Goal: Transaction & Acquisition: Subscribe to service/newsletter

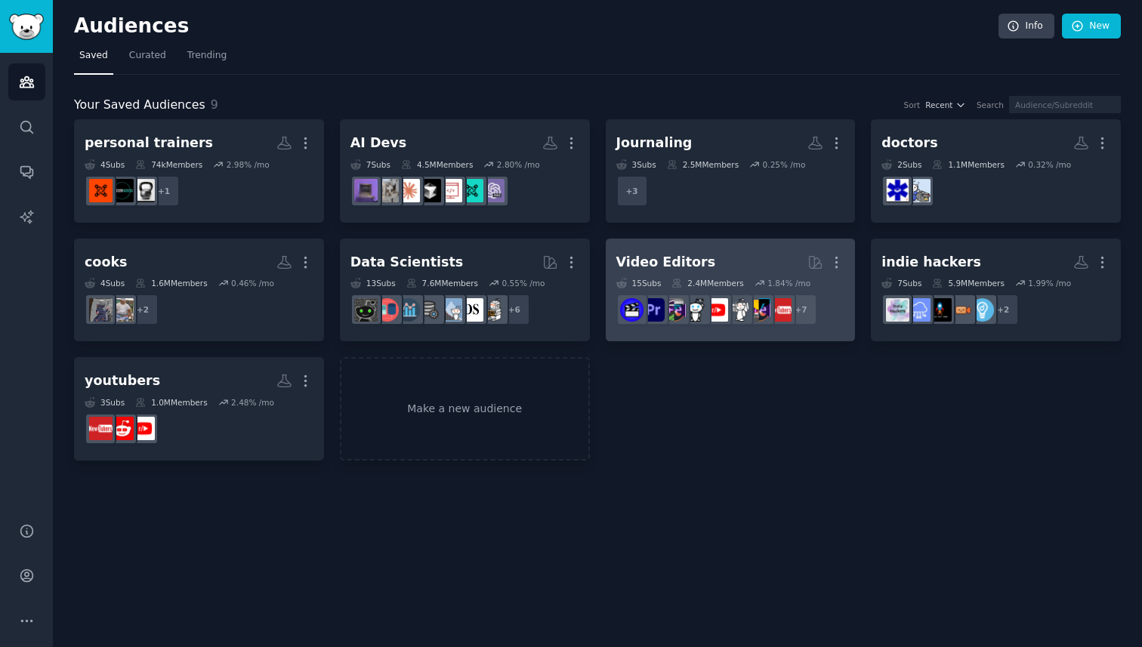
click at [682, 332] on link "Video Editors More 15 Sub s 2.4M Members 1.84 % /mo + 7" at bounding box center [731, 291] width 250 height 104
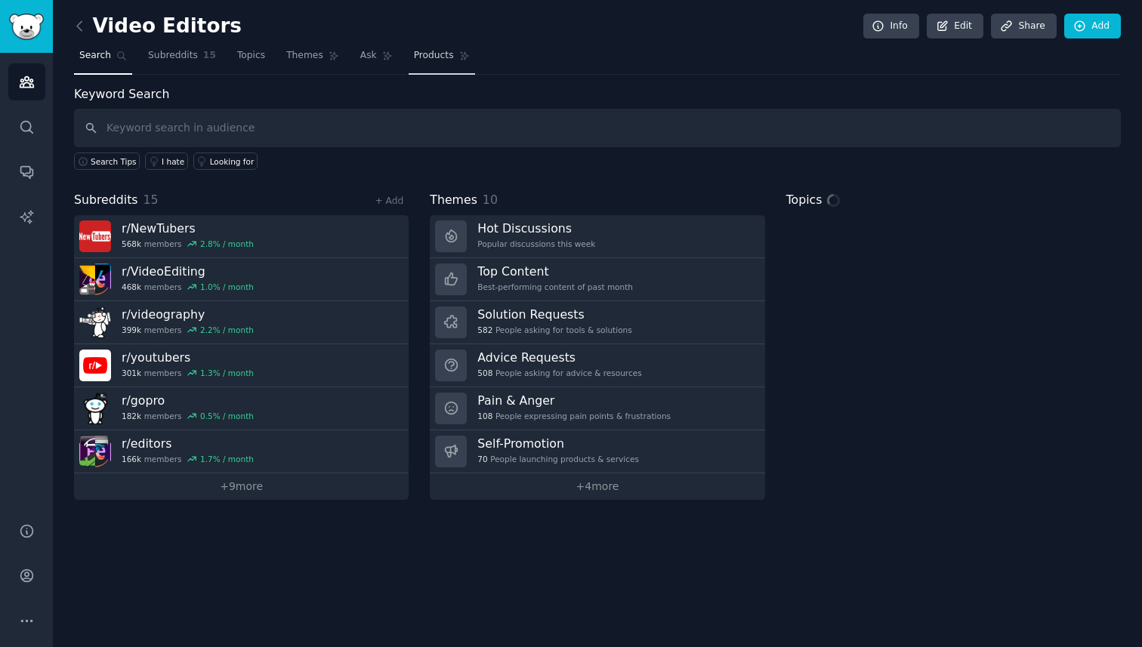
click at [423, 51] on span "Products" at bounding box center [434, 56] width 40 height 14
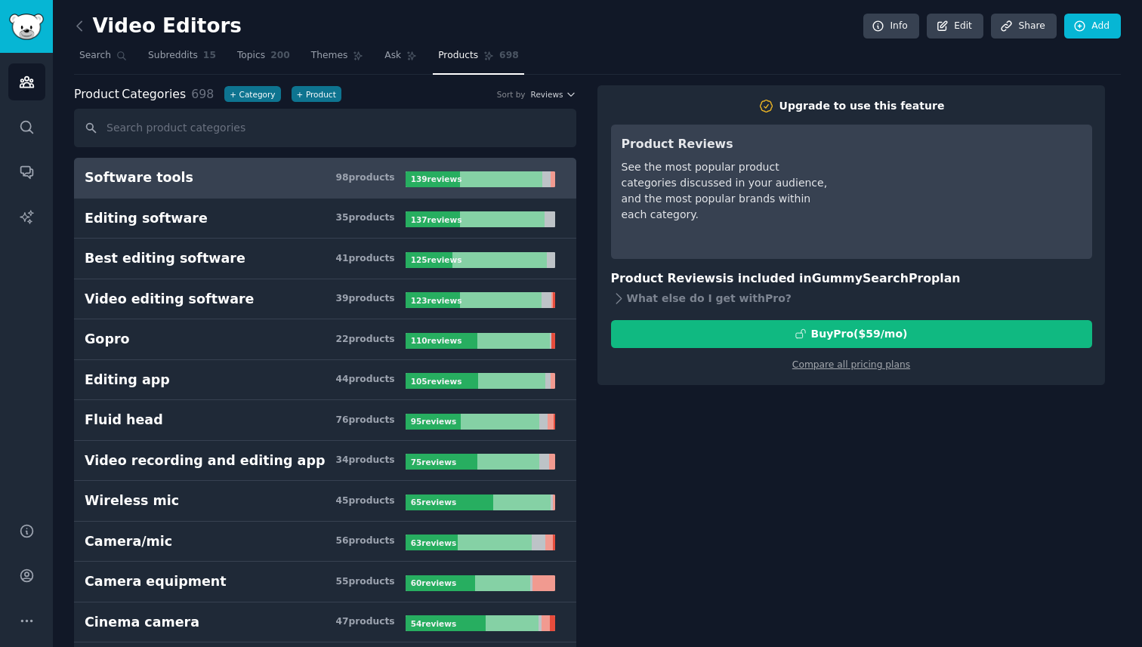
click at [338, 159] on link "Software tools 98 product s 139 review s" at bounding box center [325, 178] width 502 height 41
click at [873, 375] on div "Upgrade to use this feature Product Reviews See the most popular product catego…" at bounding box center [852, 235] width 508 height 300
click at [873, 370] on div "Compare all pricing plans" at bounding box center [851, 360] width 481 height 24
click at [874, 367] on link "Compare all pricing plans" at bounding box center [852, 365] width 118 height 11
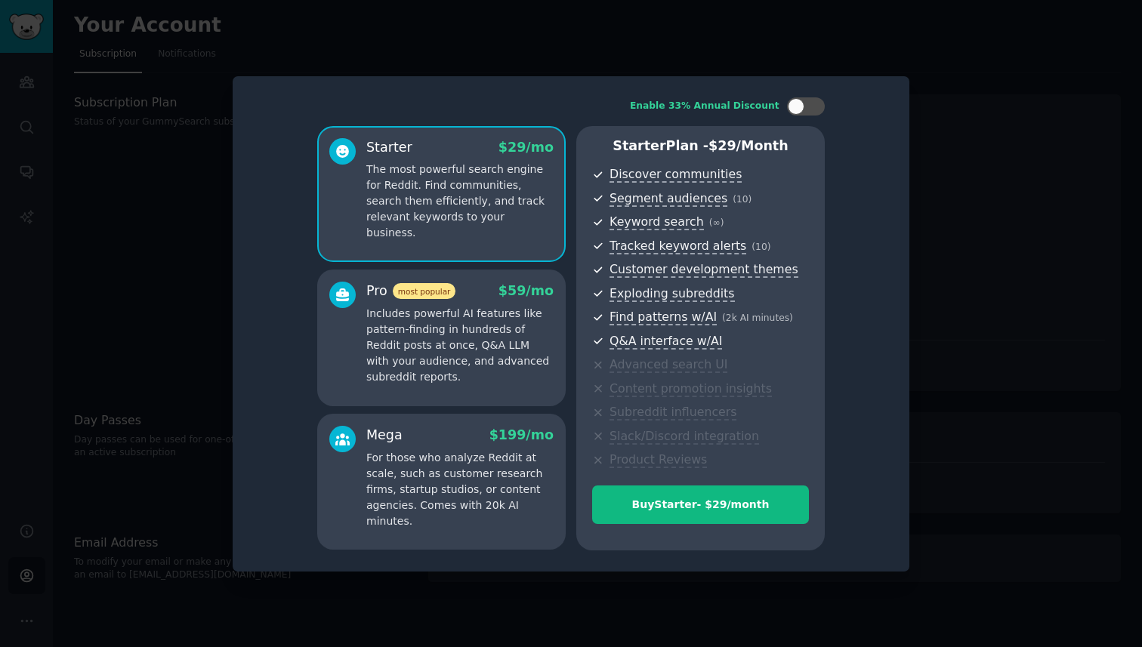
click at [1037, 190] on div at bounding box center [571, 323] width 1142 height 647
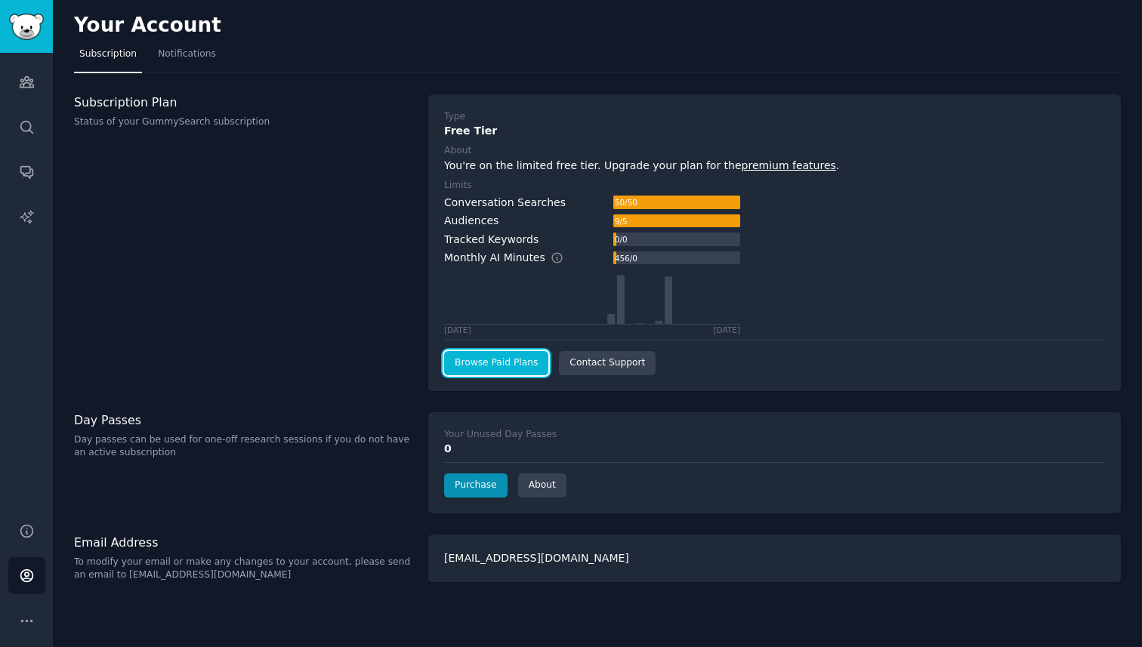
click at [510, 366] on link "Browse Paid Plans" at bounding box center [496, 363] width 104 height 24
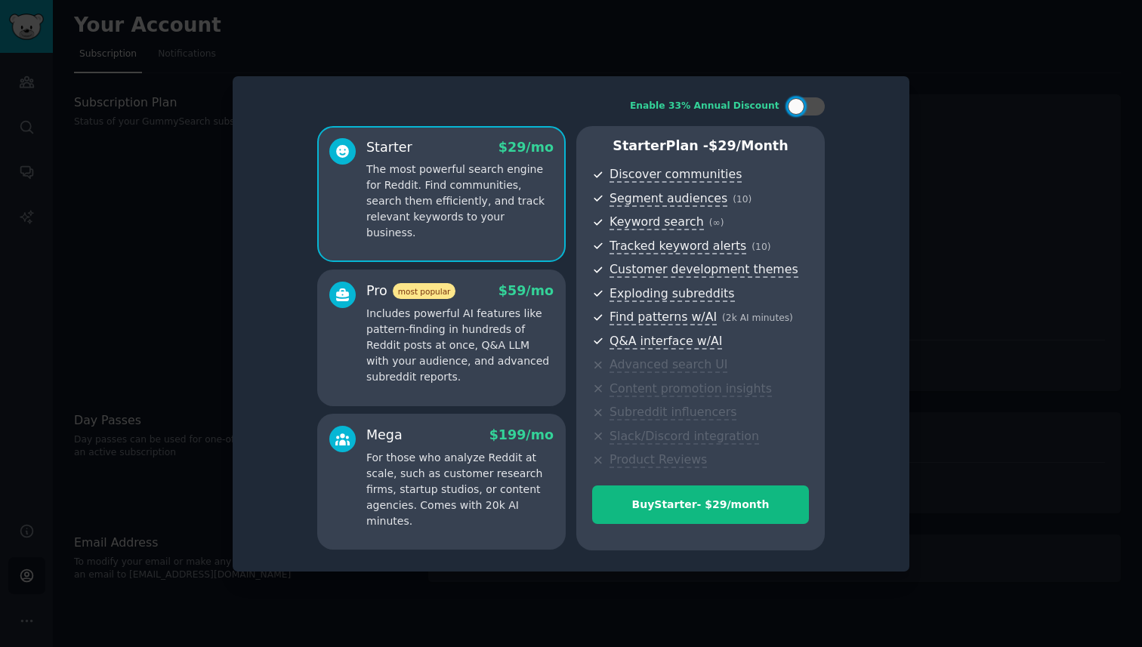
click at [911, 124] on div at bounding box center [571, 323] width 1142 height 647
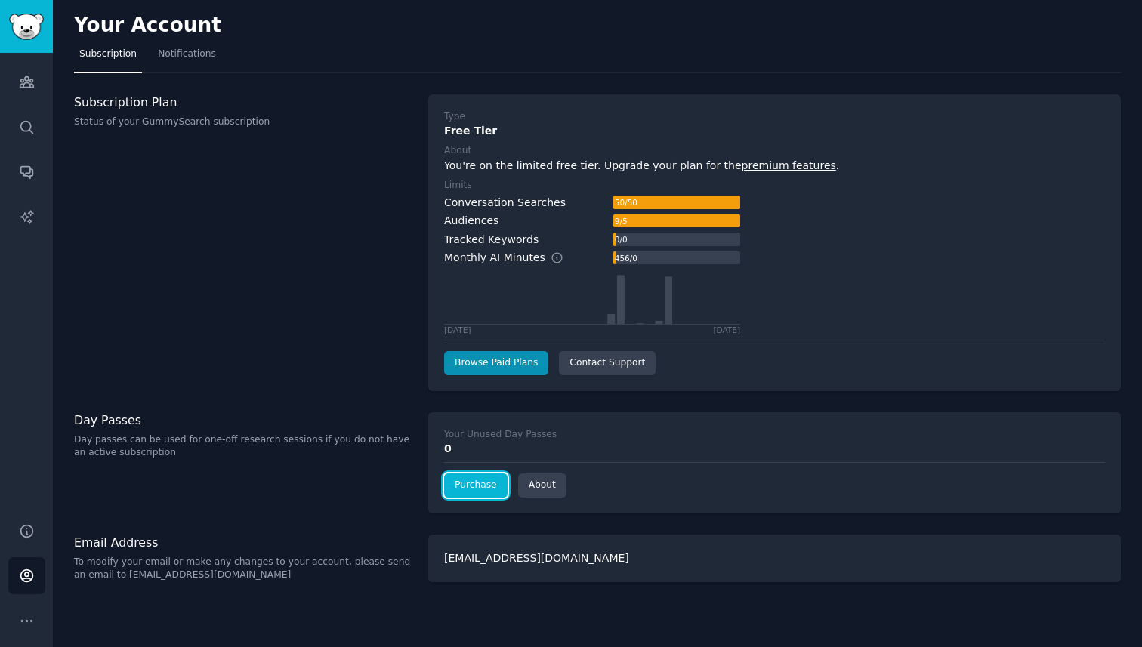
click at [491, 490] on link "Purchase" at bounding box center [475, 486] width 63 height 24
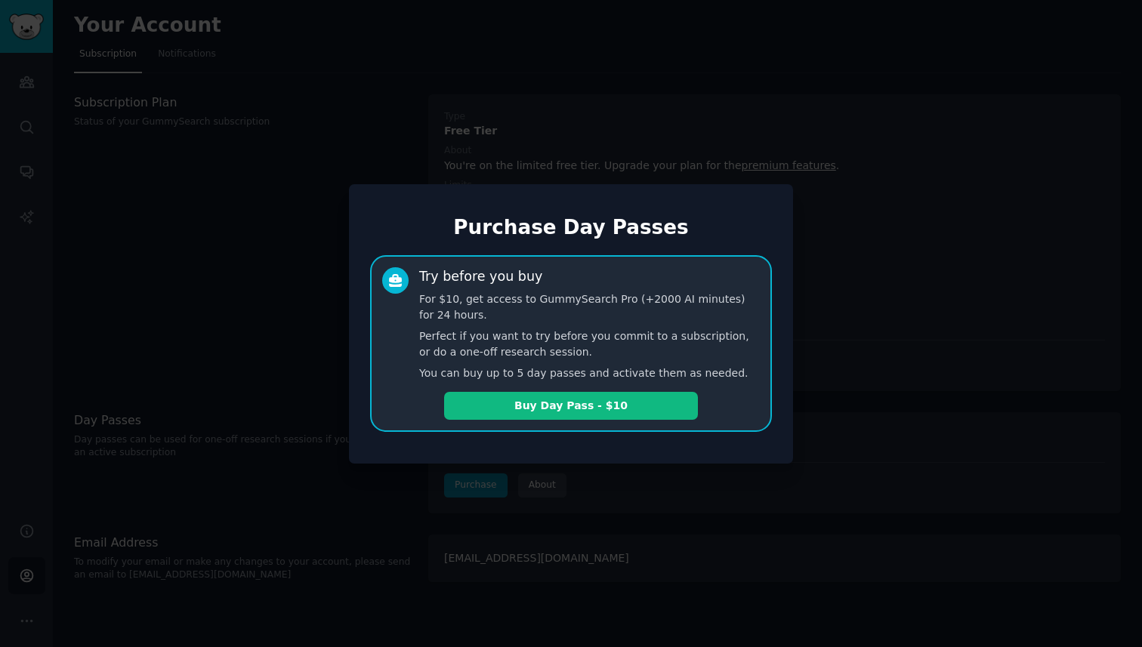
click at [691, 478] on div at bounding box center [571, 323] width 1142 height 647
